Goal: Information Seeking & Learning: Learn about a topic

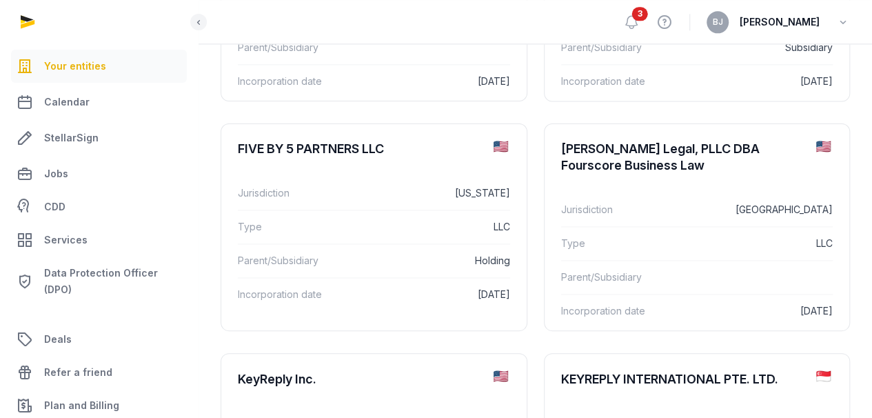
scroll to position [1045, 0]
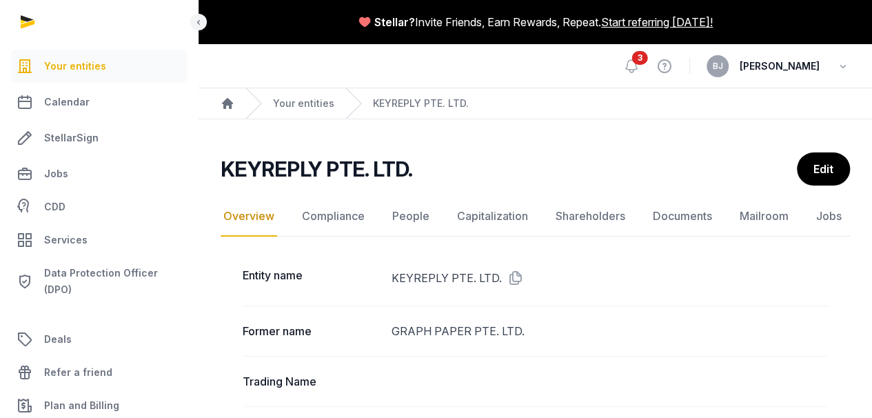
click at [642, 209] on nav "Overview Compliance People Capitalization Shareholders Documents Mailroom Jobs" at bounding box center [535, 216] width 629 height 40
click at [656, 210] on link "Documents" at bounding box center [682, 216] width 65 height 40
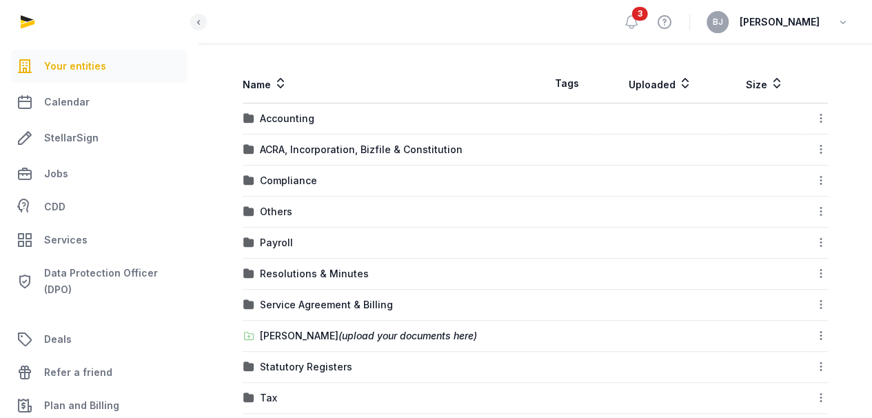
scroll to position [272, 0]
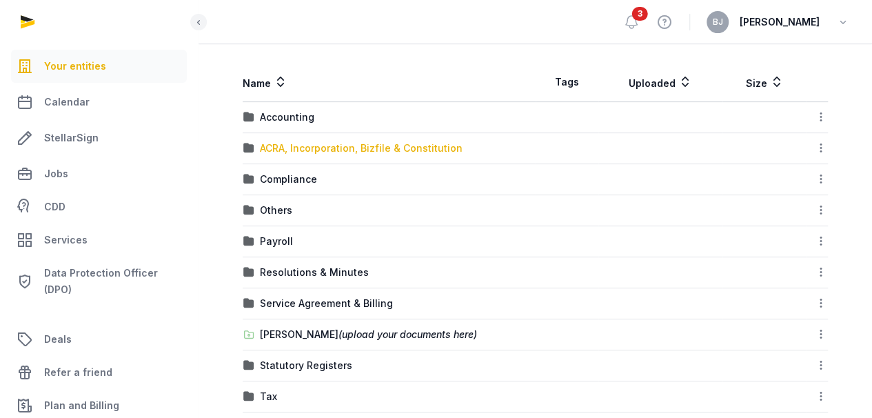
click at [313, 151] on div "ACRA, Incorporation, Bizfile & Constitution" at bounding box center [361, 148] width 203 height 14
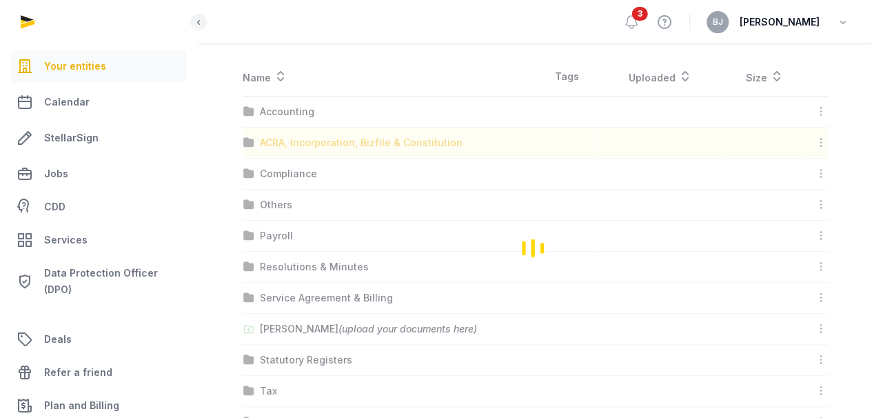
scroll to position [102, 0]
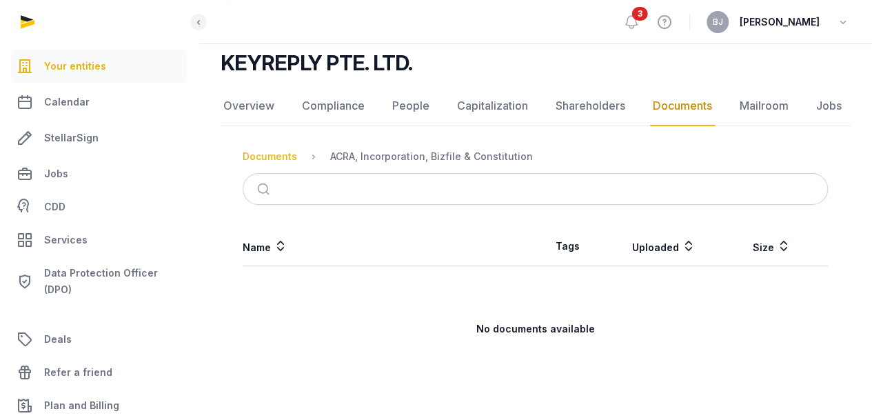
click at [273, 160] on div "Documents" at bounding box center [270, 157] width 54 height 14
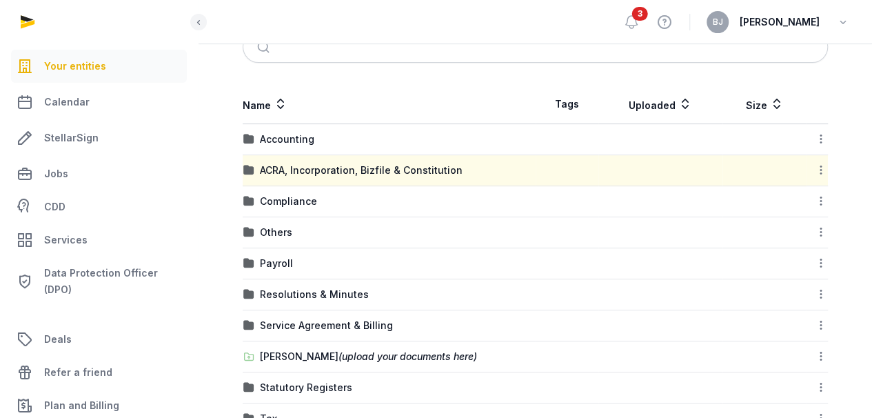
scroll to position [320, 0]
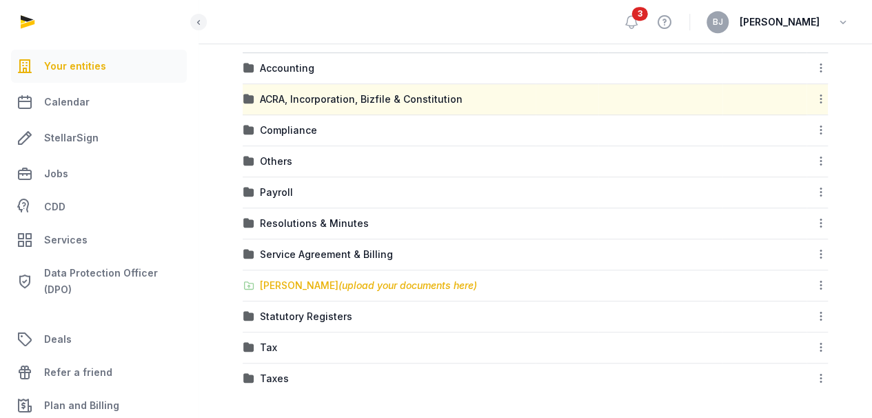
click at [320, 285] on div "[PERSON_NAME] (upload your documents here)" at bounding box center [368, 285] width 217 height 14
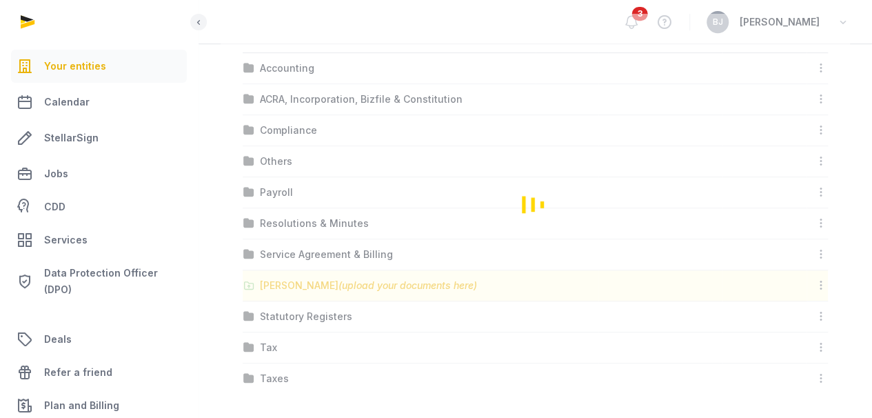
scroll to position [192, 0]
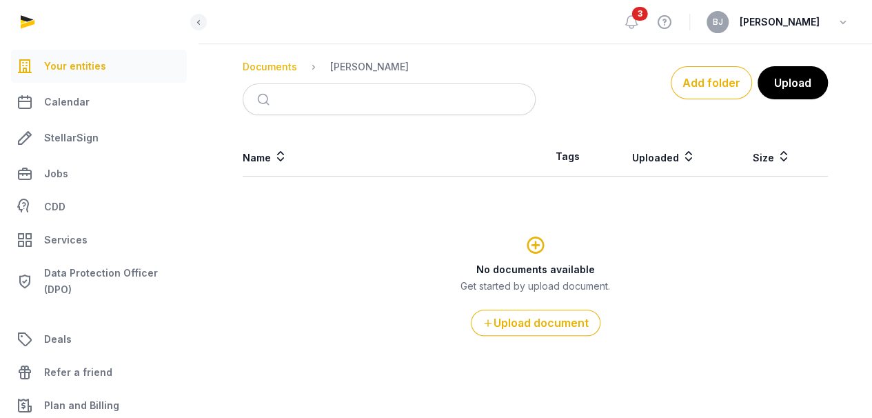
click at [276, 65] on div "Documents" at bounding box center [270, 67] width 54 height 14
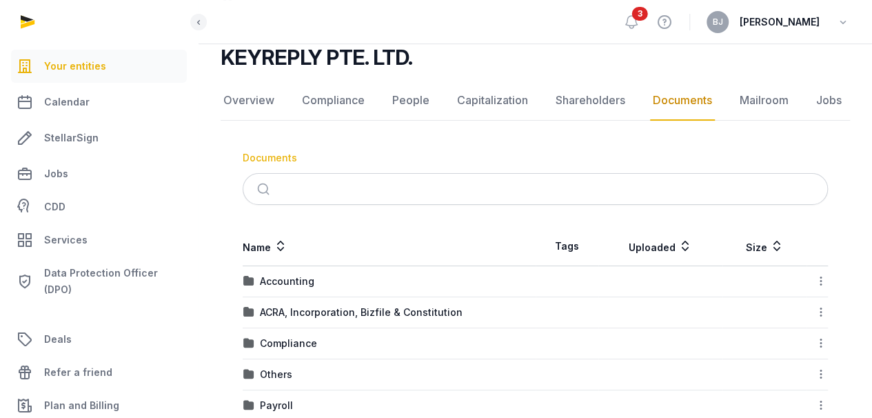
scroll to position [320, 0]
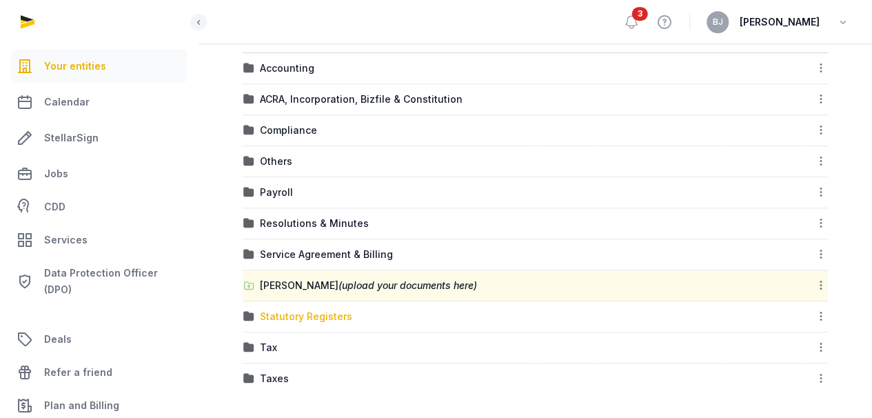
click at [320, 310] on div "Statutory Registers" at bounding box center [306, 316] width 92 height 14
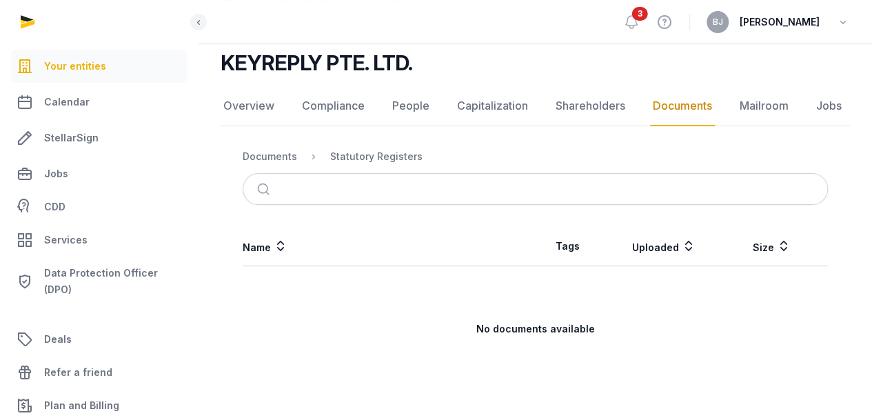
click at [266, 143] on nav "Documents Statutory Registers" at bounding box center [535, 156] width 585 height 33
click at [265, 145] on nav "Documents Statutory Registers" at bounding box center [535, 156] width 585 height 33
click at [264, 148] on ol "Documents Statutory Registers" at bounding box center [333, 156] width 180 height 17
click at [263, 150] on div "Documents" at bounding box center [270, 157] width 54 height 14
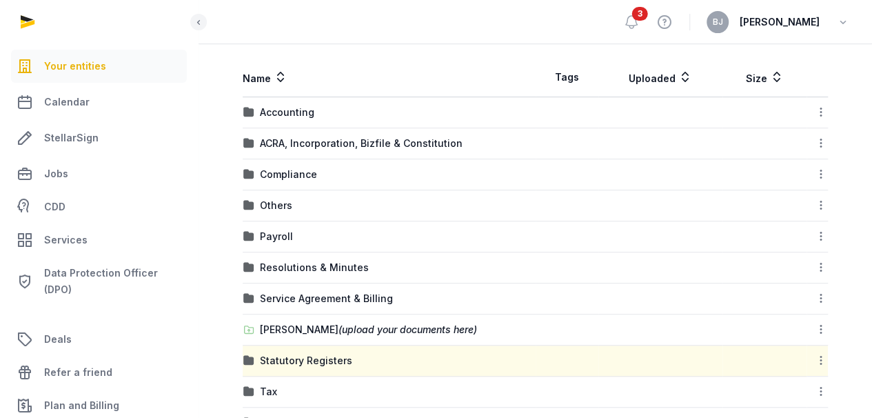
scroll to position [269, 0]
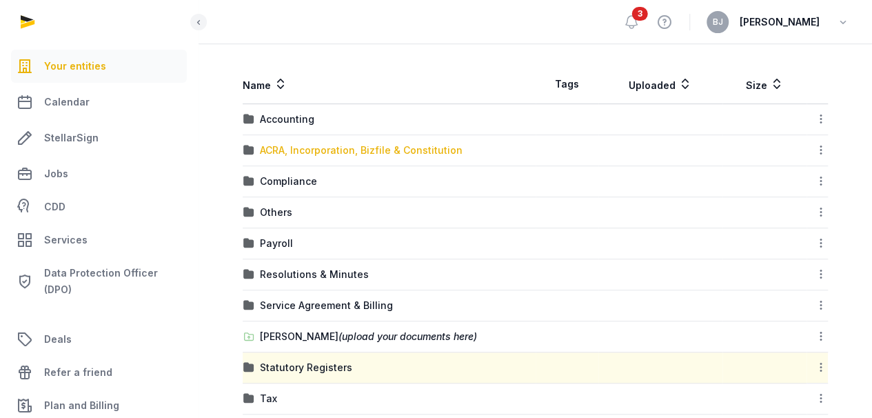
click at [295, 144] on div "ACRA, Incorporation, Bizfile & Constitution" at bounding box center [361, 150] width 203 height 14
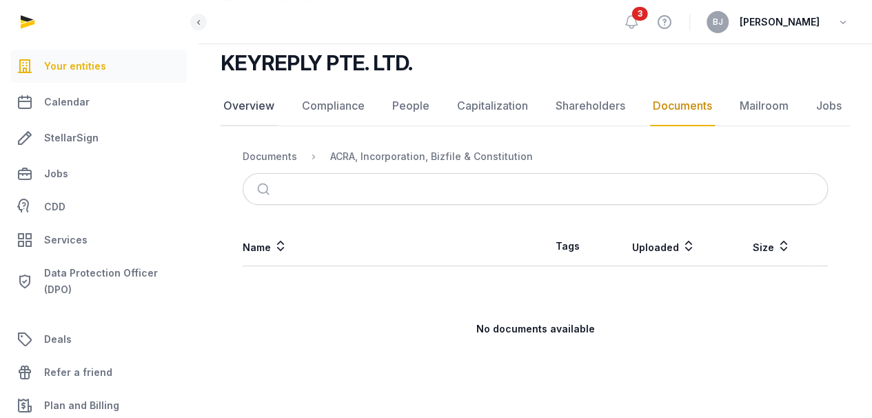
scroll to position [0, 0]
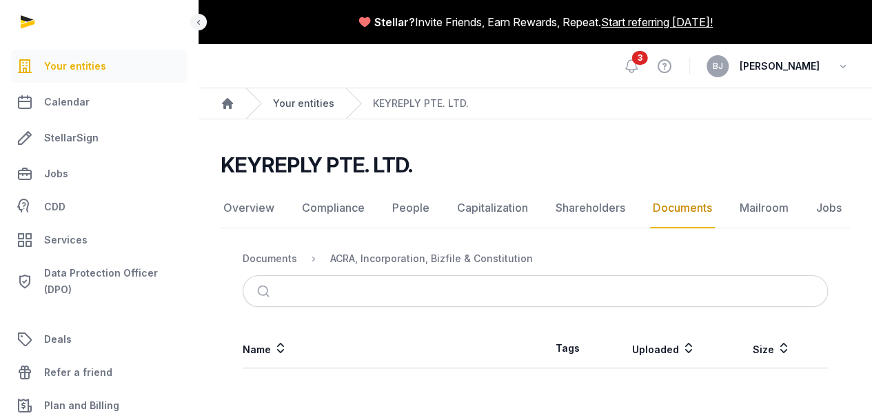
click at [293, 101] on link "Your entities" at bounding box center [303, 103] width 61 height 14
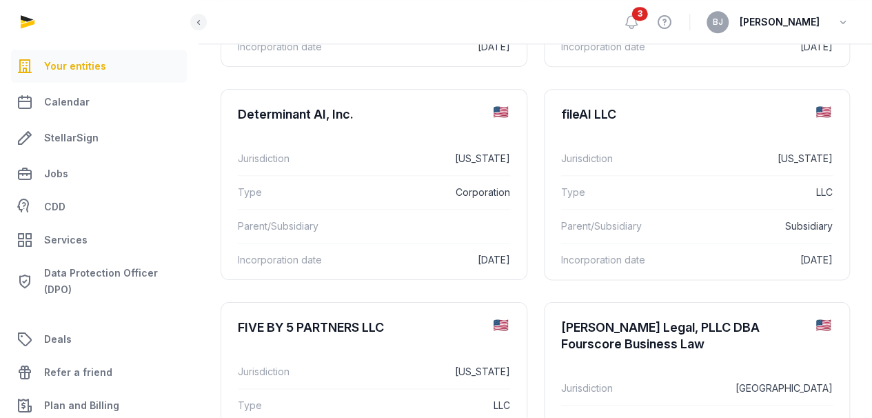
scroll to position [963, 0]
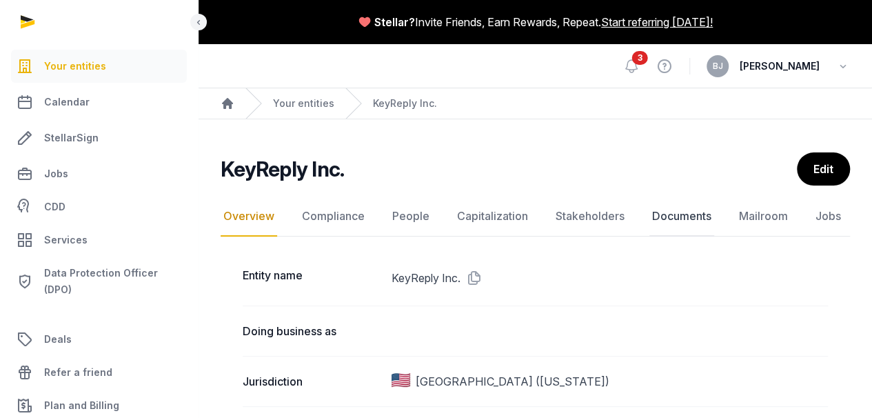
click at [669, 215] on link "Documents" at bounding box center [681, 216] width 65 height 40
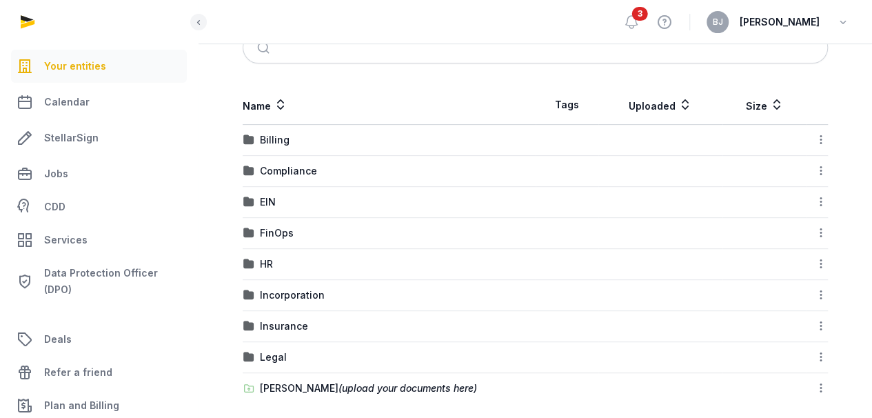
scroll to position [259, 0]
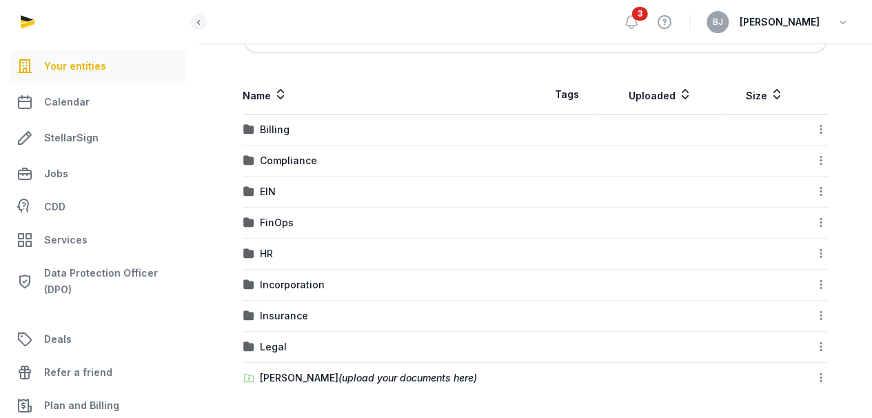
click at [287, 170] on td "Compliance" at bounding box center [389, 160] width 293 height 31
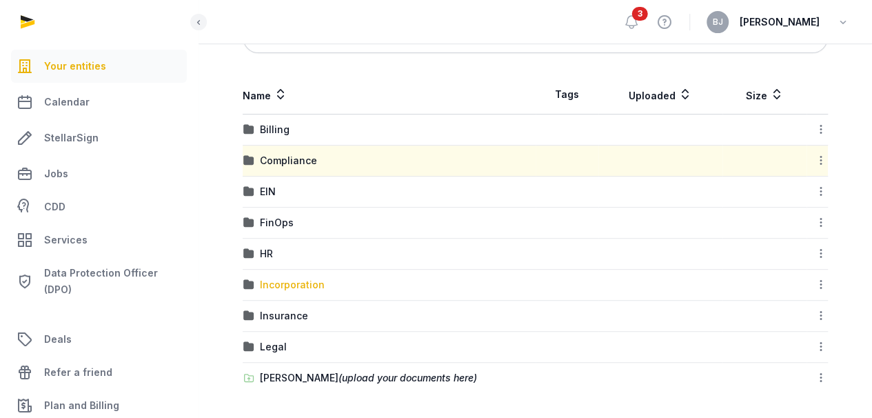
click at [305, 283] on div "Incorporation" at bounding box center [292, 285] width 65 height 14
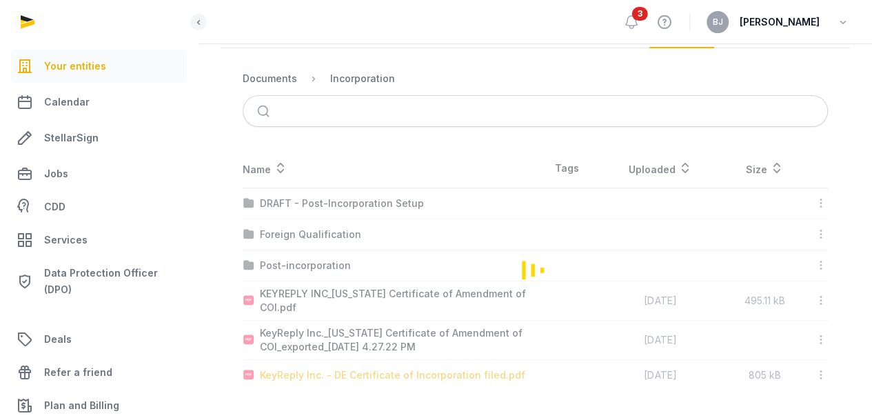
scroll to position [178, 0]
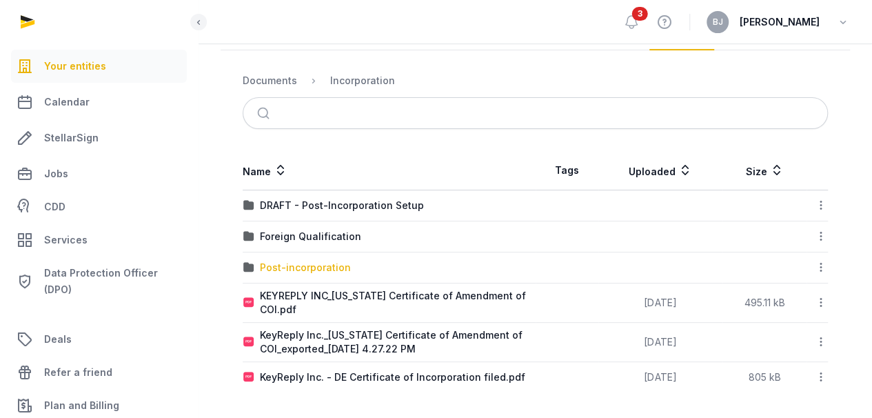
click at [294, 268] on div "Post-incorporation" at bounding box center [305, 267] width 91 height 14
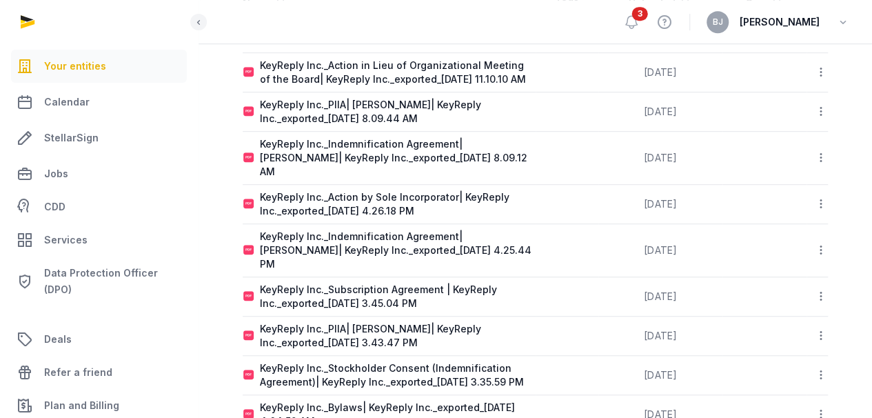
scroll to position [369, 0]
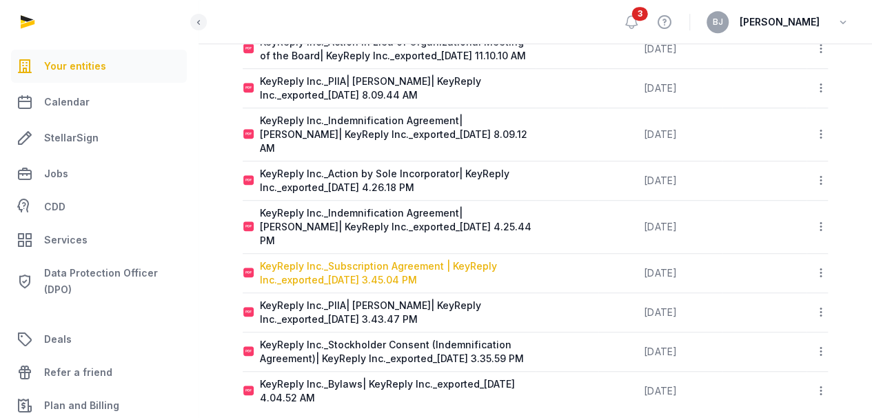
click at [380, 259] on div "KeyReply Inc._Subscription Agreement | KeyReply Inc._exported_[DATE] 3.45.04 PM" at bounding box center [397, 273] width 275 height 28
